Goal: Transaction & Acquisition: Purchase product/service

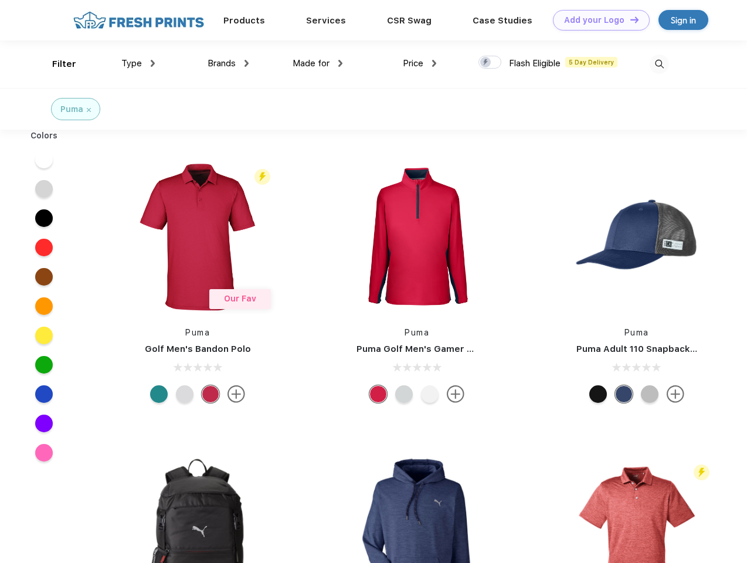
scroll to position [1, 0]
click at [597, 20] on link "Add your Logo Design Tool" at bounding box center [601, 20] width 97 height 21
click at [56, 64] on div "Filter" at bounding box center [64, 63] width 24 height 13
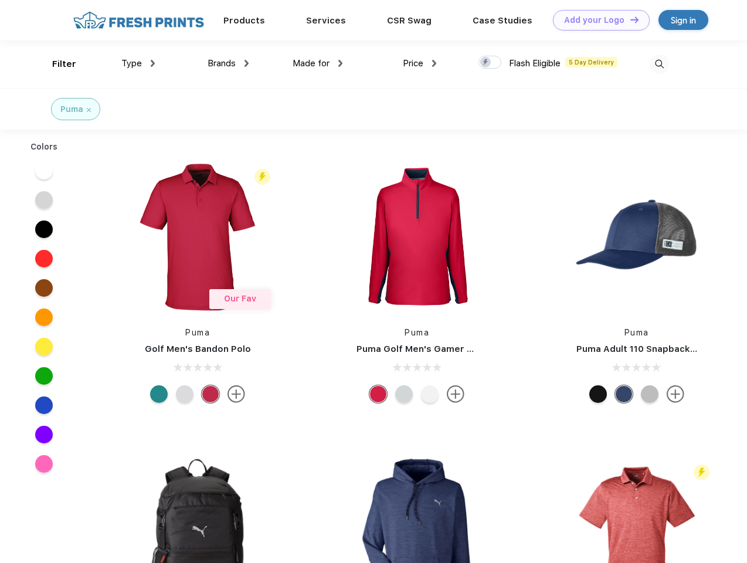
click at [138, 63] on span "Type" at bounding box center [131, 63] width 21 height 11
click at [228, 63] on span "Brands" at bounding box center [222, 63] width 28 height 11
click at [318, 63] on span "Made for" at bounding box center [311, 63] width 37 height 11
click at [420, 63] on span "Price" at bounding box center [413, 63] width 21 height 11
click at [490, 63] on div at bounding box center [490, 62] width 23 height 13
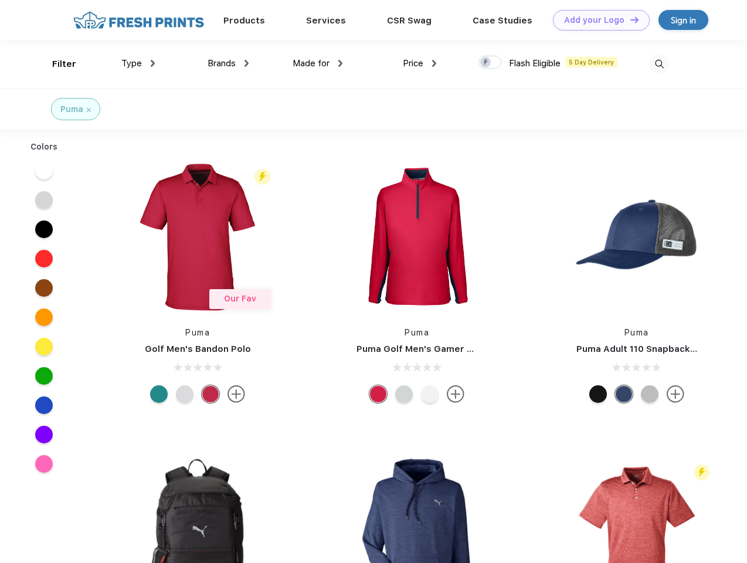
click at [486, 63] on input "checkbox" at bounding box center [483, 59] width 8 height 8
checkbox input "true"
